Goal: Transaction & Acquisition: Register for event/course

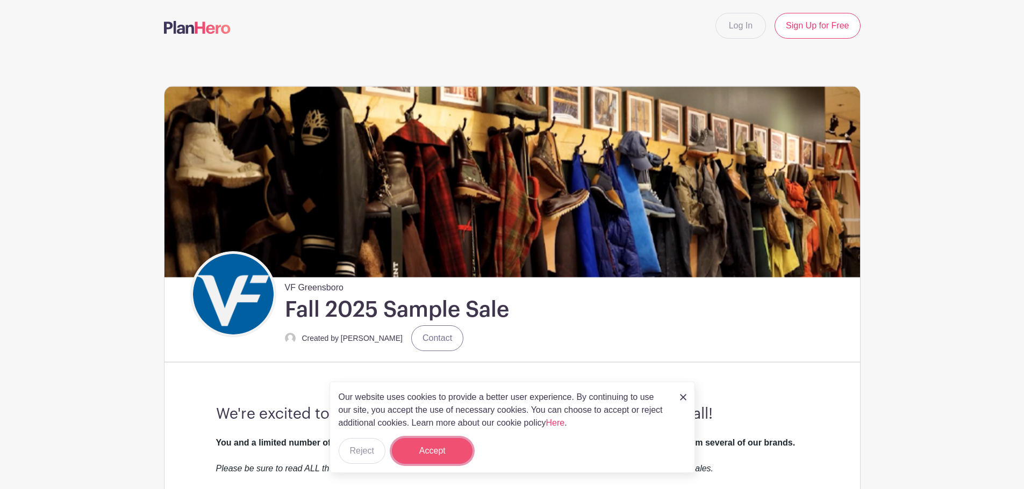
click at [410, 456] on button "Accept" at bounding box center [432, 451] width 81 height 26
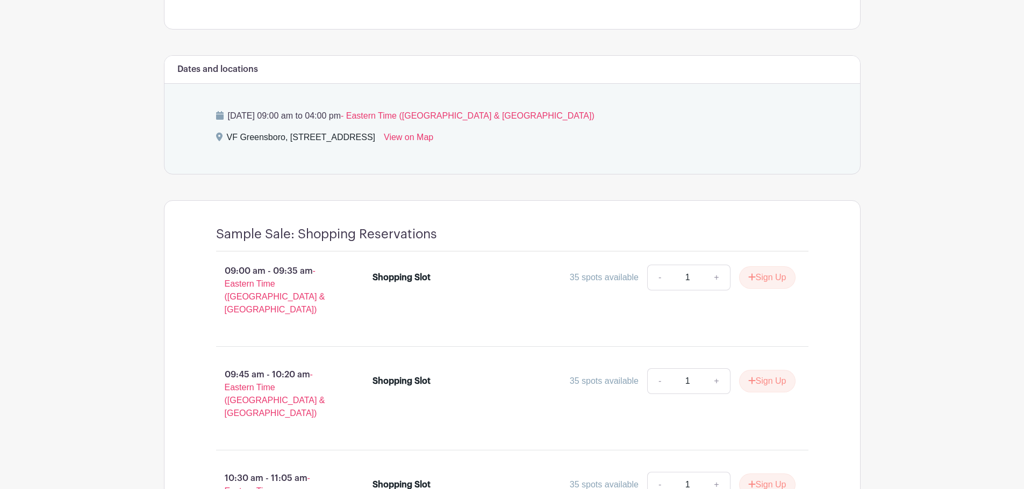
scroll to position [699, 0]
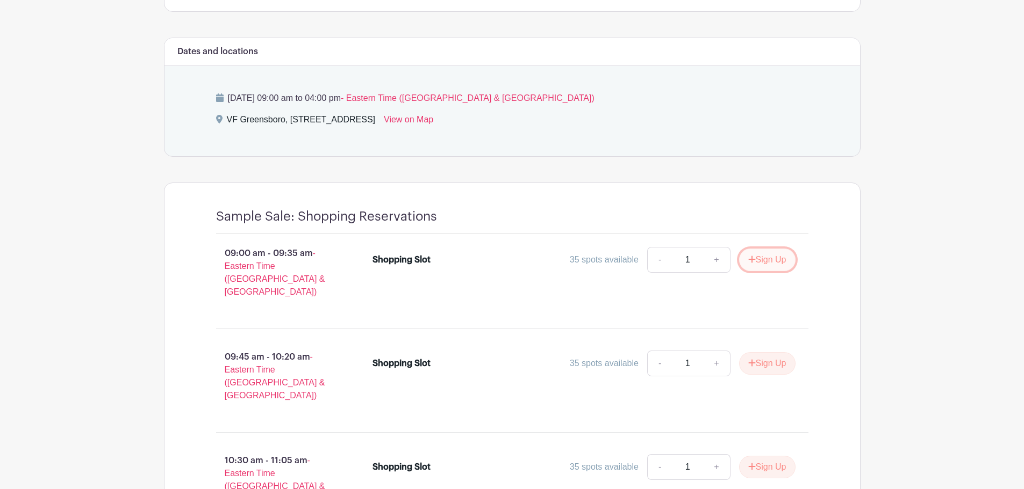
click at [772, 262] on button "Sign Up" at bounding box center [767, 260] width 56 height 23
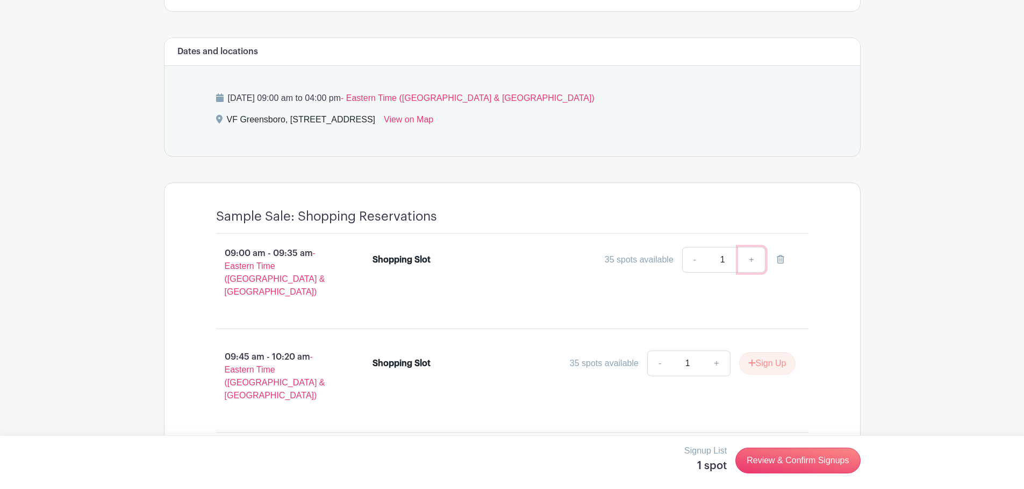
click at [752, 258] on link "+" at bounding box center [751, 260] width 27 height 26
type input "2"
click at [759, 260] on link "+" at bounding box center [751, 260] width 27 height 26
type input "3"
click at [756, 260] on link "+" at bounding box center [751, 260] width 27 height 26
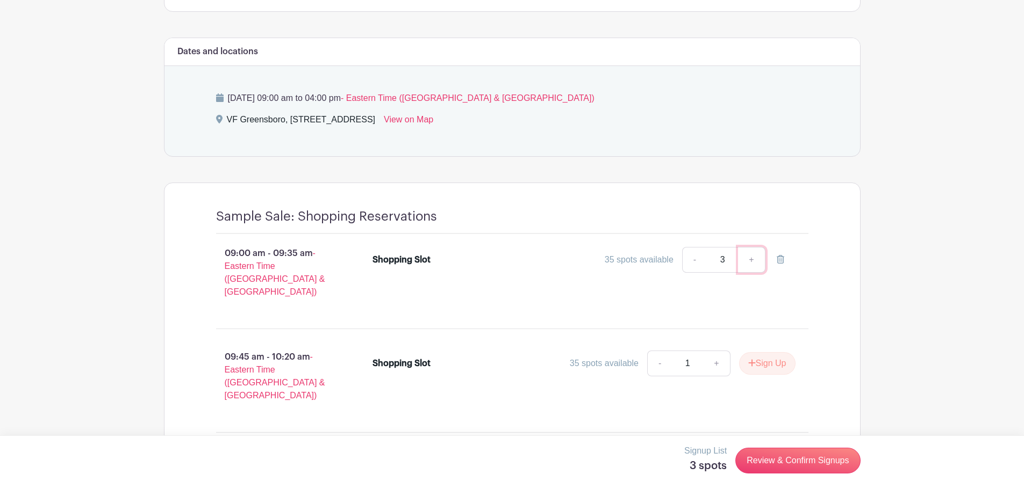
type input "4"
click at [697, 263] on link "-" at bounding box center [694, 260] width 25 height 26
type input "3"
click at [766, 467] on link "Review & Confirm Signups" at bounding box center [797, 461] width 125 height 26
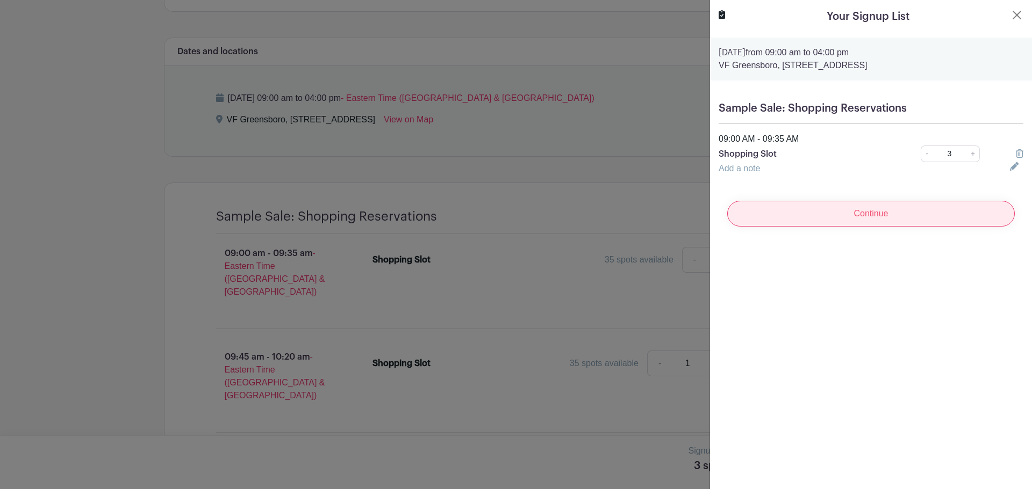
click at [835, 220] on input "Continue" at bounding box center [870, 214] width 287 height 26
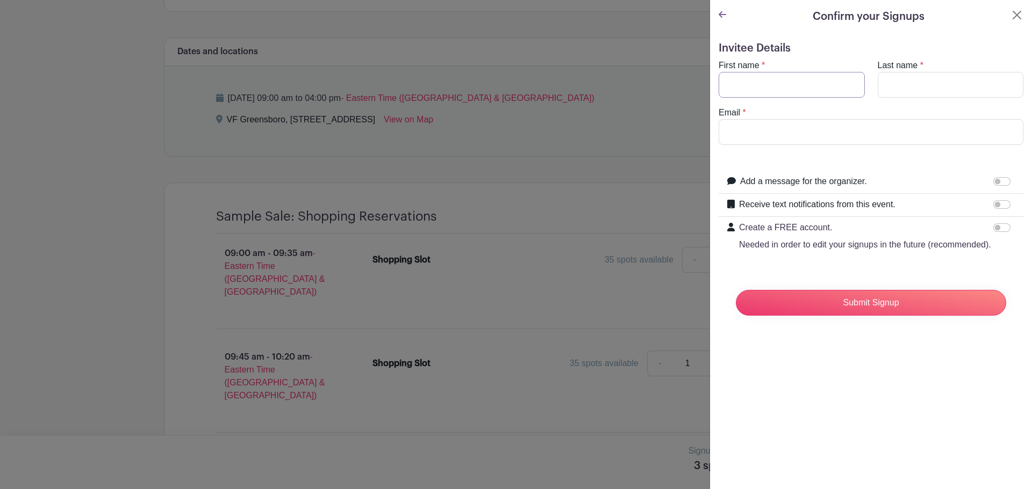
click at [761, 97] on input "First name" at bounding box center [791, 85] width 146 height 26
type input "[PERSON_NAME]"
click at [780, 126] on input "Email" at bounding box center [870, 132] width 305 height 26
type input "[PERSON_NAME][EMAIL_ADDRESS][DOMAIN_NAME]"
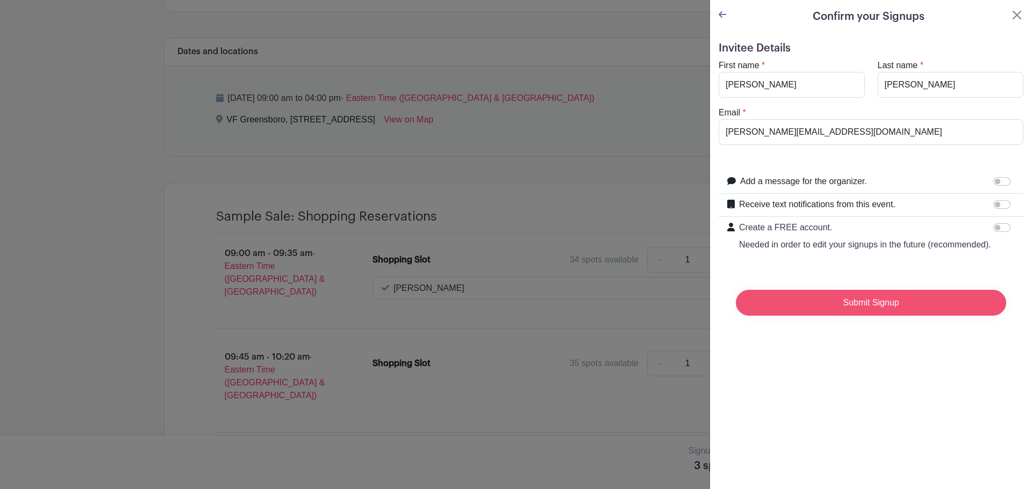
click at [885, 314] on input "Submit Signup" at bounding box center [871, 303] width 270 height 26
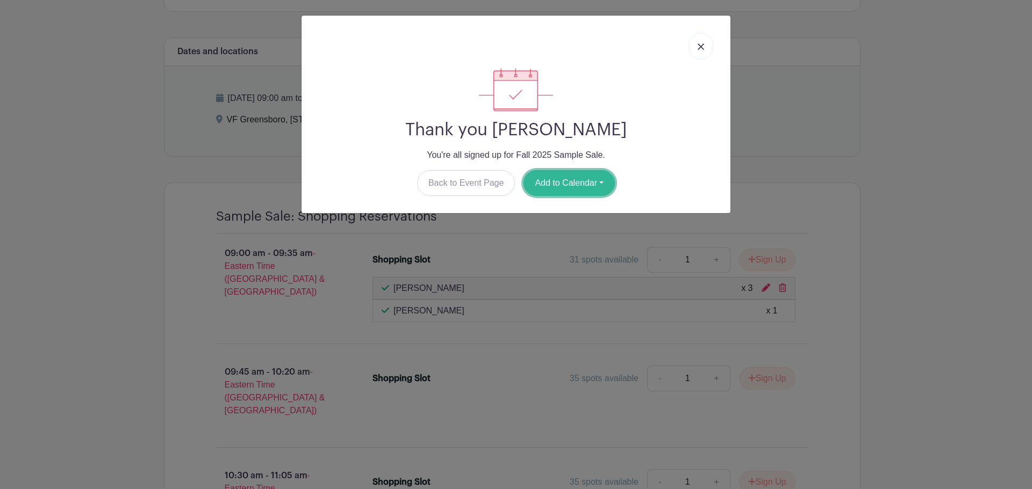
click at [548, 184] on button "Add to Calendar" at bounding box center [568, 183] width 91 height 26
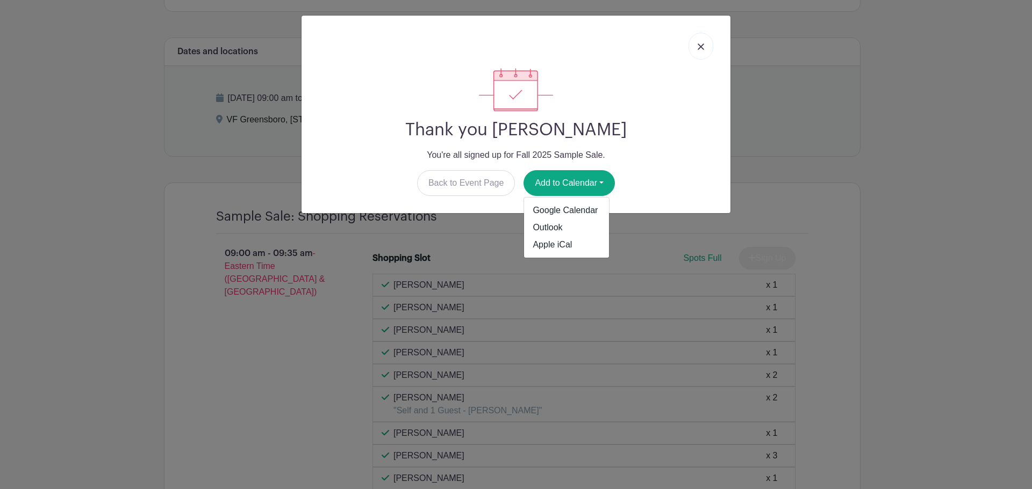
drag, startPoint x: 703, startPoint y: 44, endPoint x: 708, endPoint y: 22, distance: 22.0
click at [703, 44] on img at bounding box center [700, 47] width 6 height 6
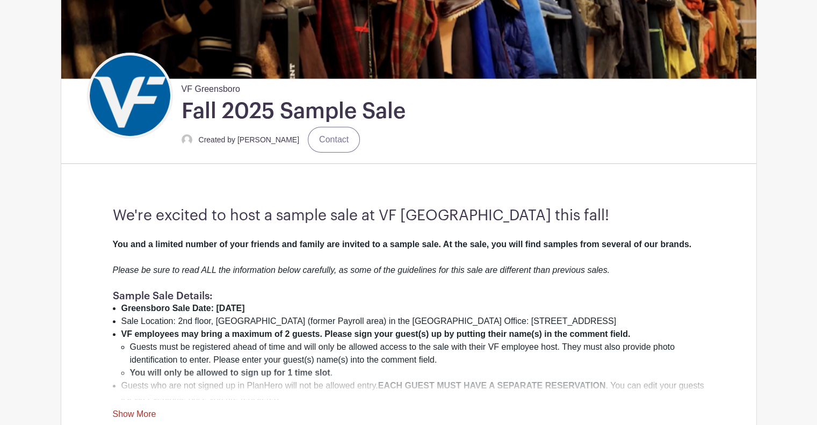
scroll to position [376, 0]
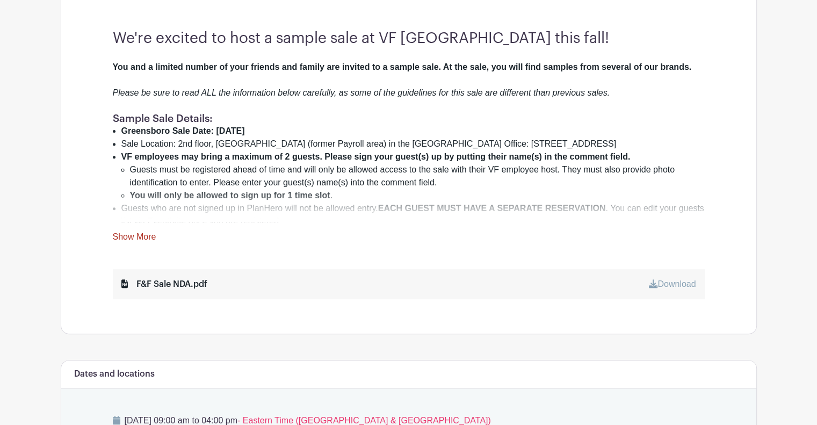
drag, startPoint x: 136, startPoint y: 239, endPoint x: 149, endPoint y: 234, distance: 14.3
click at [136, 213] on link "Show More" at bounding box center [135, 238] width 44 height 13
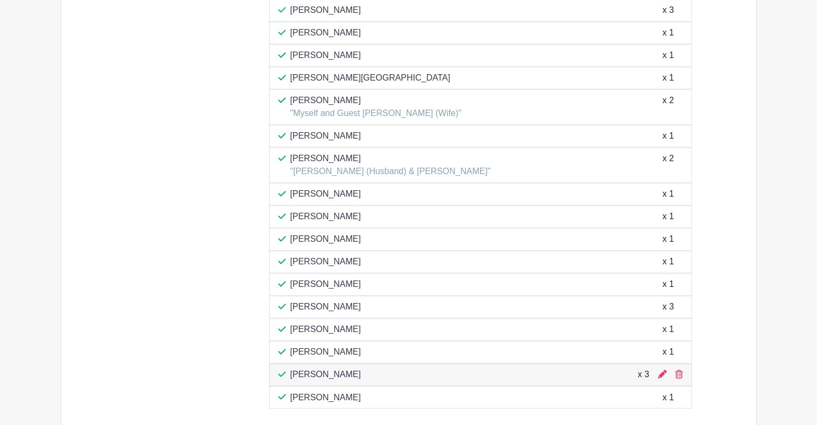
scroll to position [1666, 0]
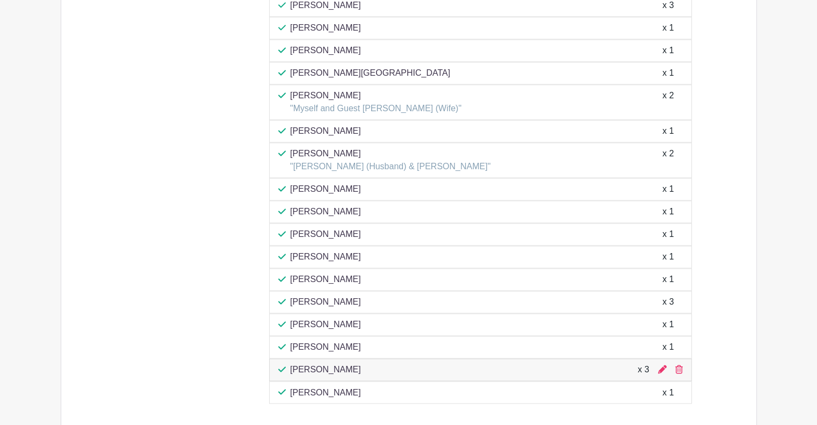
click at [207, 213] on div "09:00 am - 09:35 am - Eastern Time (US & Canada)" at bounding box center [174, 94] width 157 height 625
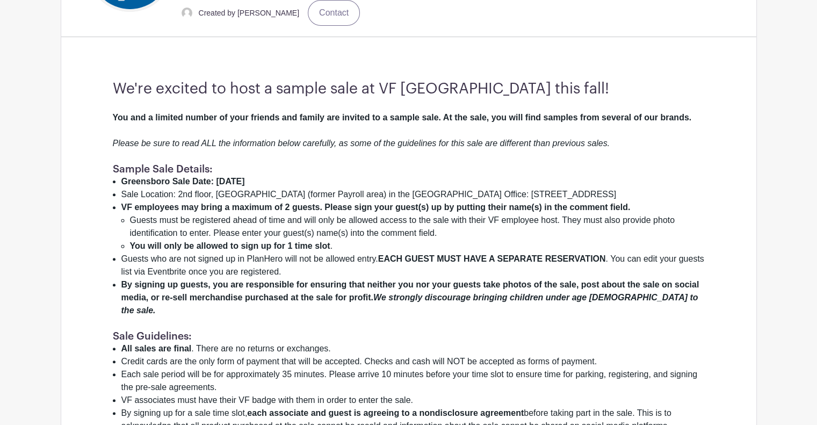
scroll to position [312, 0]
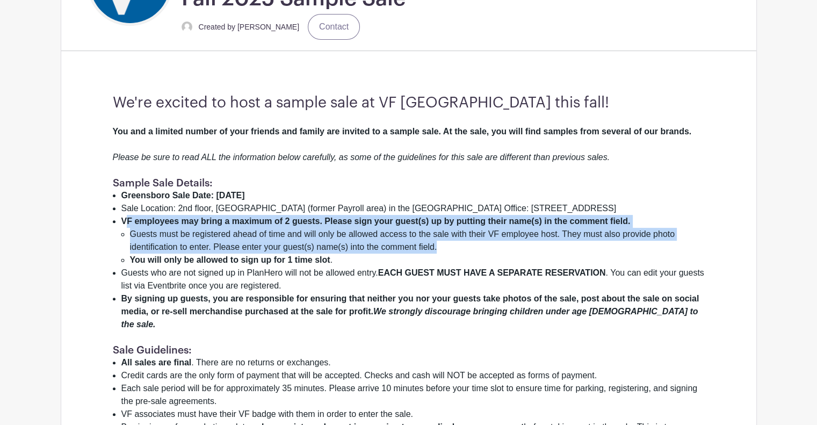
drag, startPoint x: 128, startPoint y: 222, endPoint x: 441, endPoint y: 242, distance: 313.3
click at [441, 213] on li "VF employees may bring a maximum of 2 guests. Please sign your guest(s) up by p…" at bounding box center [413, 241] width 584 height 52
click at [441, 213] on li "Guests must be registered ahead of time and will only be allowed access to the …" at bounding box center [417, 241] width 575 height 26
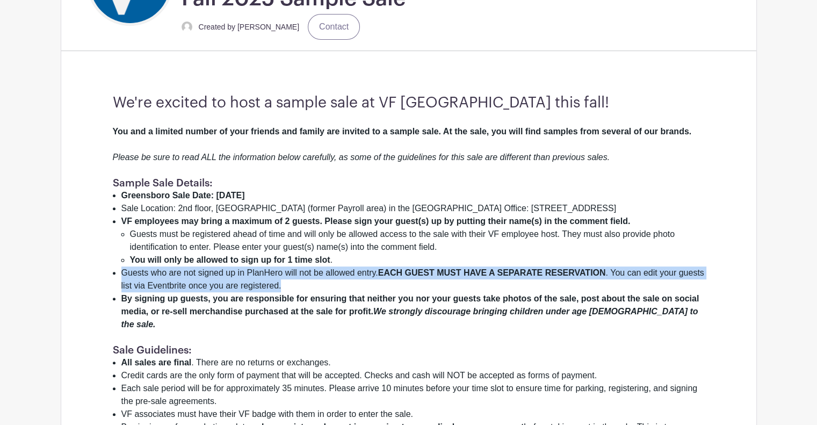
drag, startPoint x: 333, startPoint y: 283, endPoint x: 89, endPoint y: 267, distance: 243.9
click at [167, 213] on li "Guests who are not signed up in PlanHero will not be allowed entry. EACH GUEST …" at bounding box center [413, 280] width 584 height 26
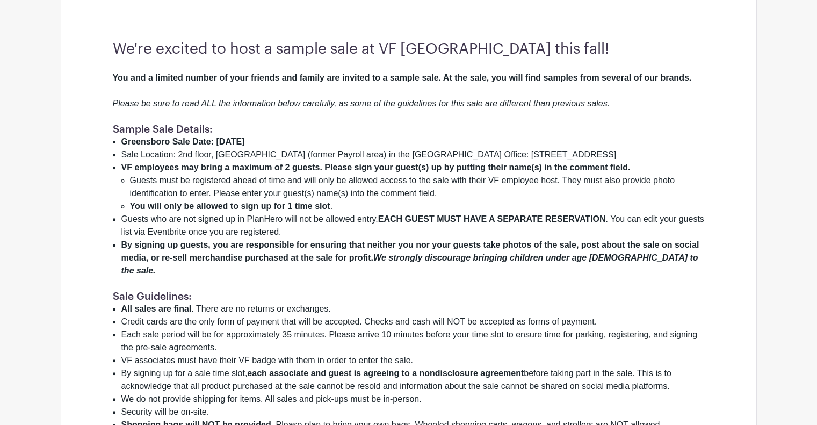
scroll to position [419, 0]
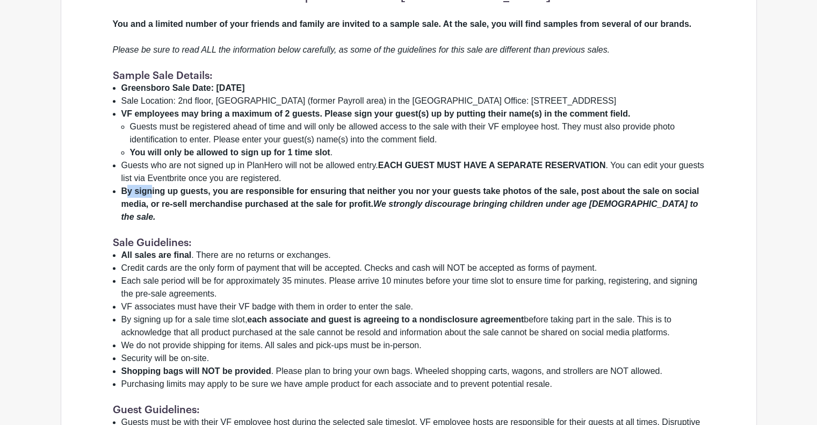
drag, startPoint x: 124, startPoint y: 189, endPoint x: 151, endPoint y: 192, distance: 27.1
click at [151, 192] on strong "By signing up guests, you are responsible for ensuring that neither you nor you…" at bounding box center [410, 197] width 578 height 22
click at [193, 197] on li "By signing up guests, you are responsible for ensuring that neither you nor you…" at bounding box center [413, 204] width 584 height 39
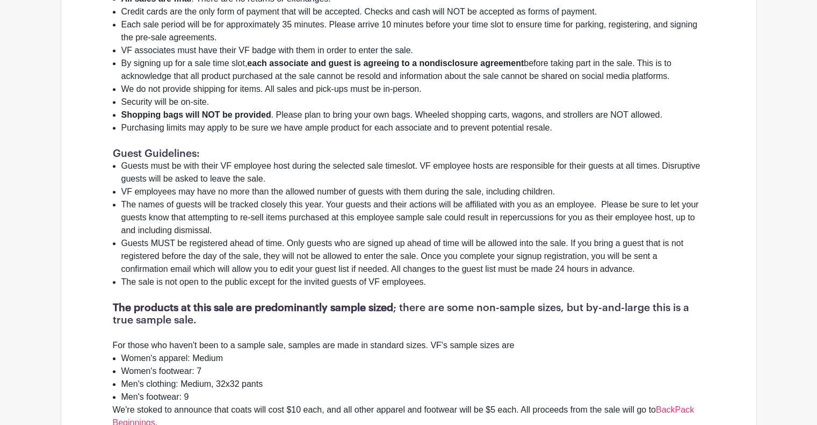
scroll to position [688, 0]
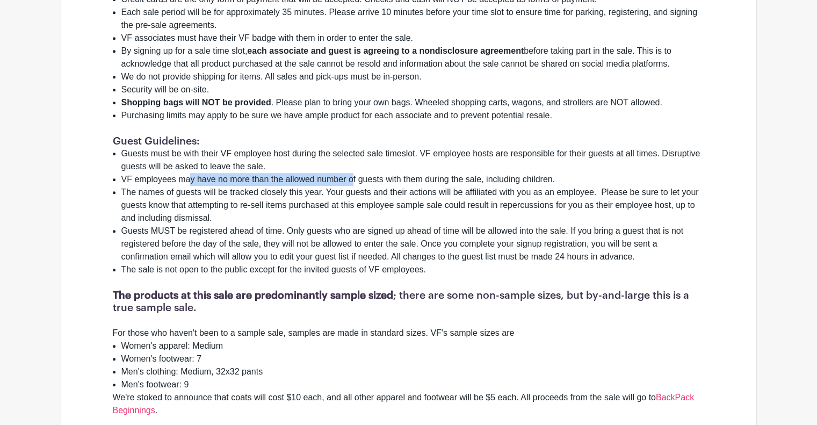
drag, startPoint x: 197, startPoint y: 170, endPoint x: 353, endPoint y: 170, distance: 156.4
click at [353, 173] on li "VF employees may have no more than the allowed number of guests with them durin…" at bounding box center [413, 179] width 584 height 13
click at [326, 189] on li "The names of guests will be tracked closely this year. Your guests and their ac…" at bounding box center [413, 205] width 584 height 39
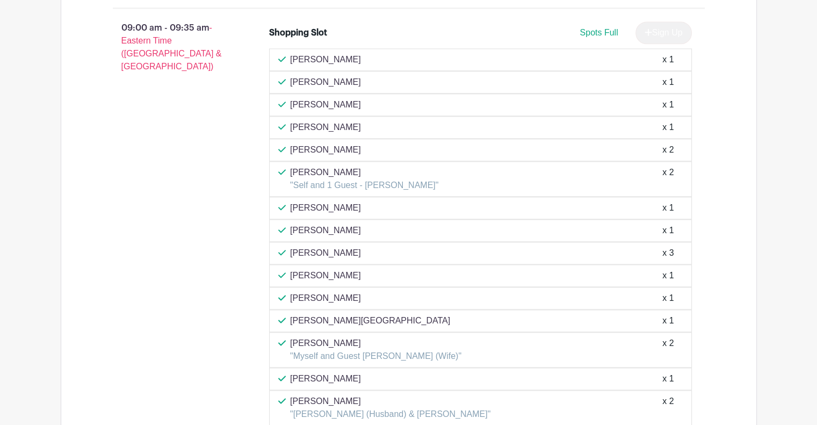
scroll to position [1419, 0]
